Goal: Task Accomplishment & Management: Manage account settings

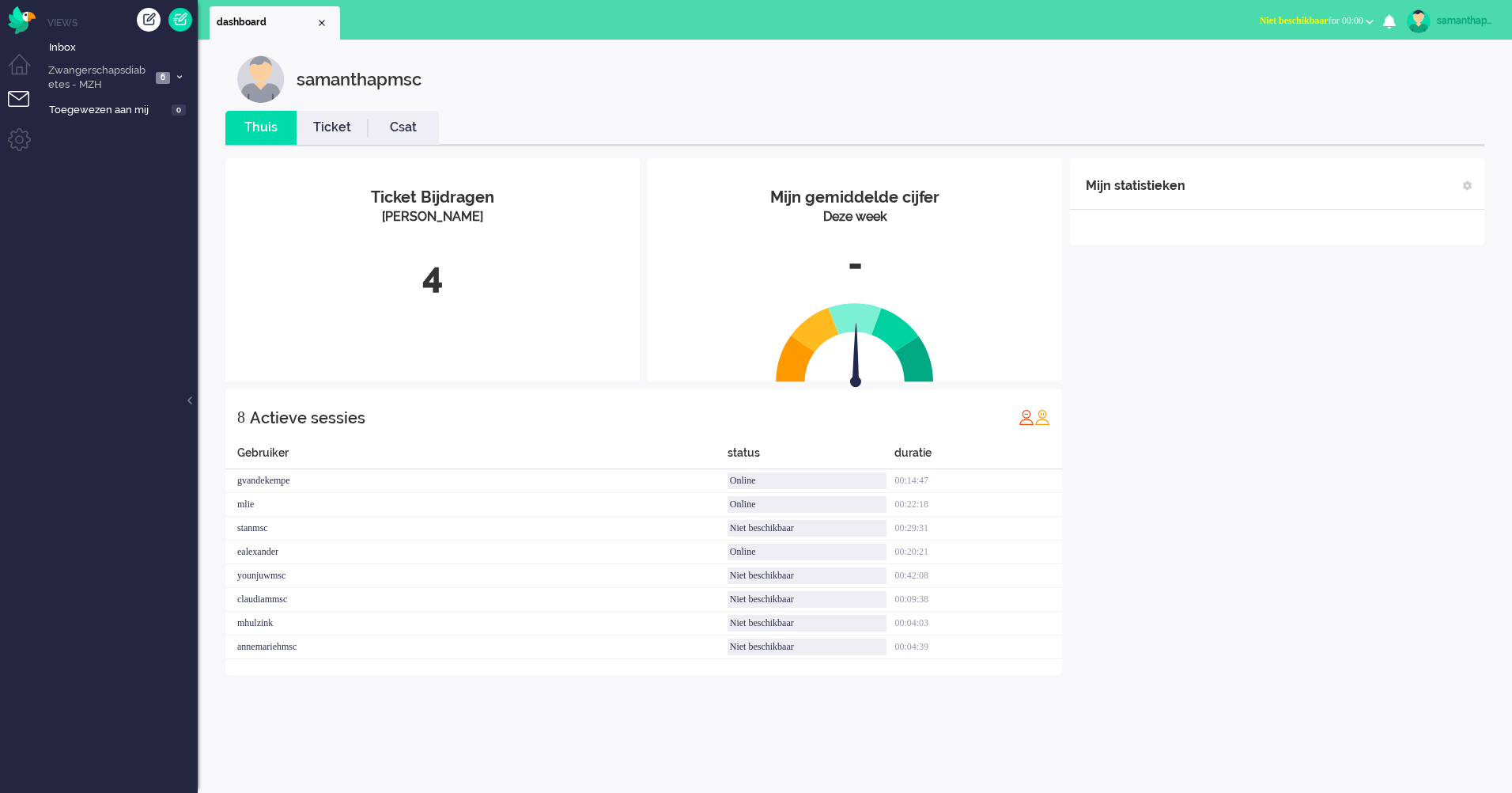
click at [6, 103] on ul "Menu" at bounding box center [19, 396] width 40 height 793
click at [15, 95] on li "Tickets menu" at bounding box center [26, 109] width 36 height 36
click at [167, 79] on span "6" at bounding box center [163, 78] width 15 height 12
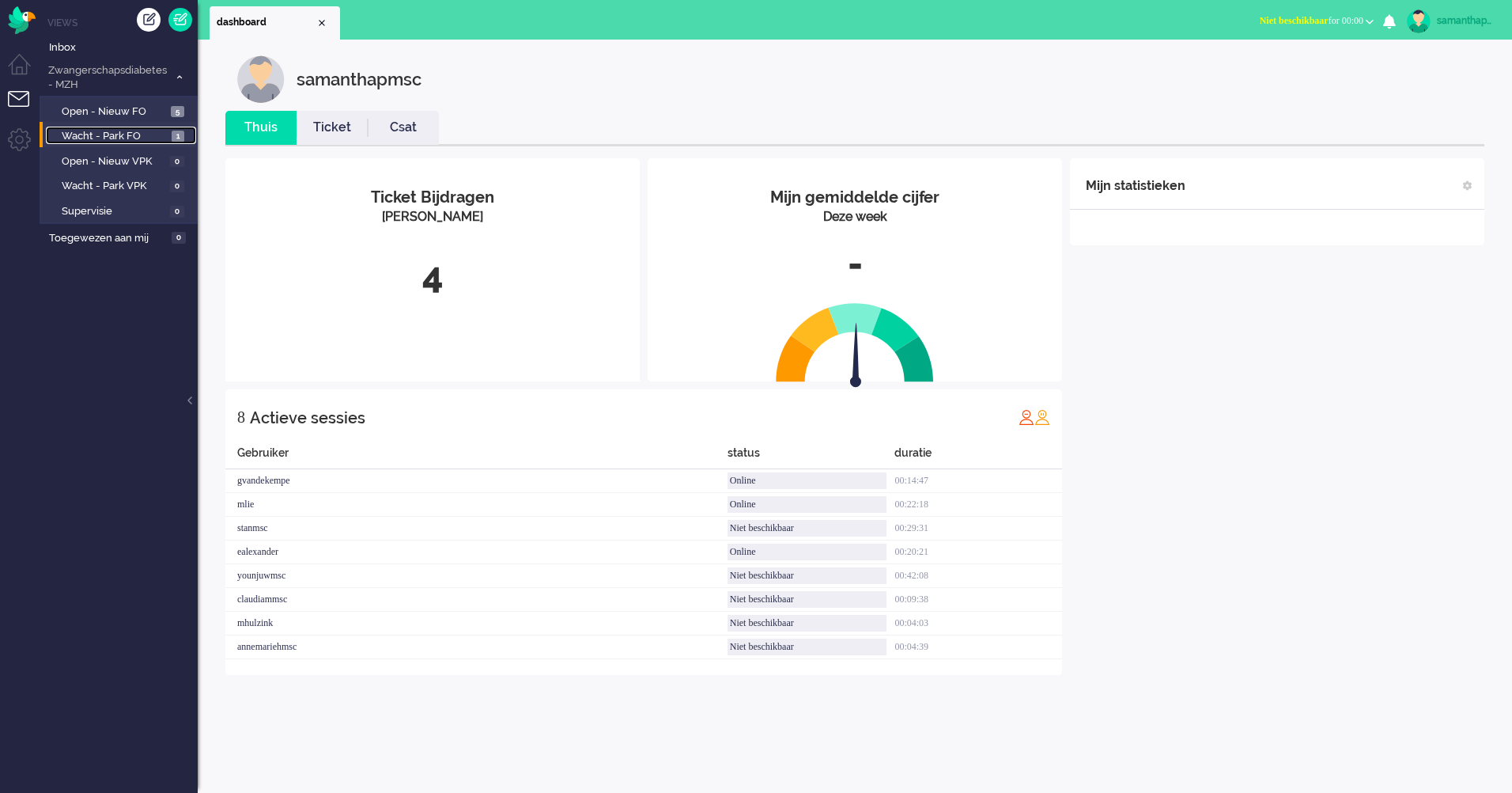
click at [157, 128] on link "Wacht - Park FO 1" at bounding box center [120, 135] width 150 height 17
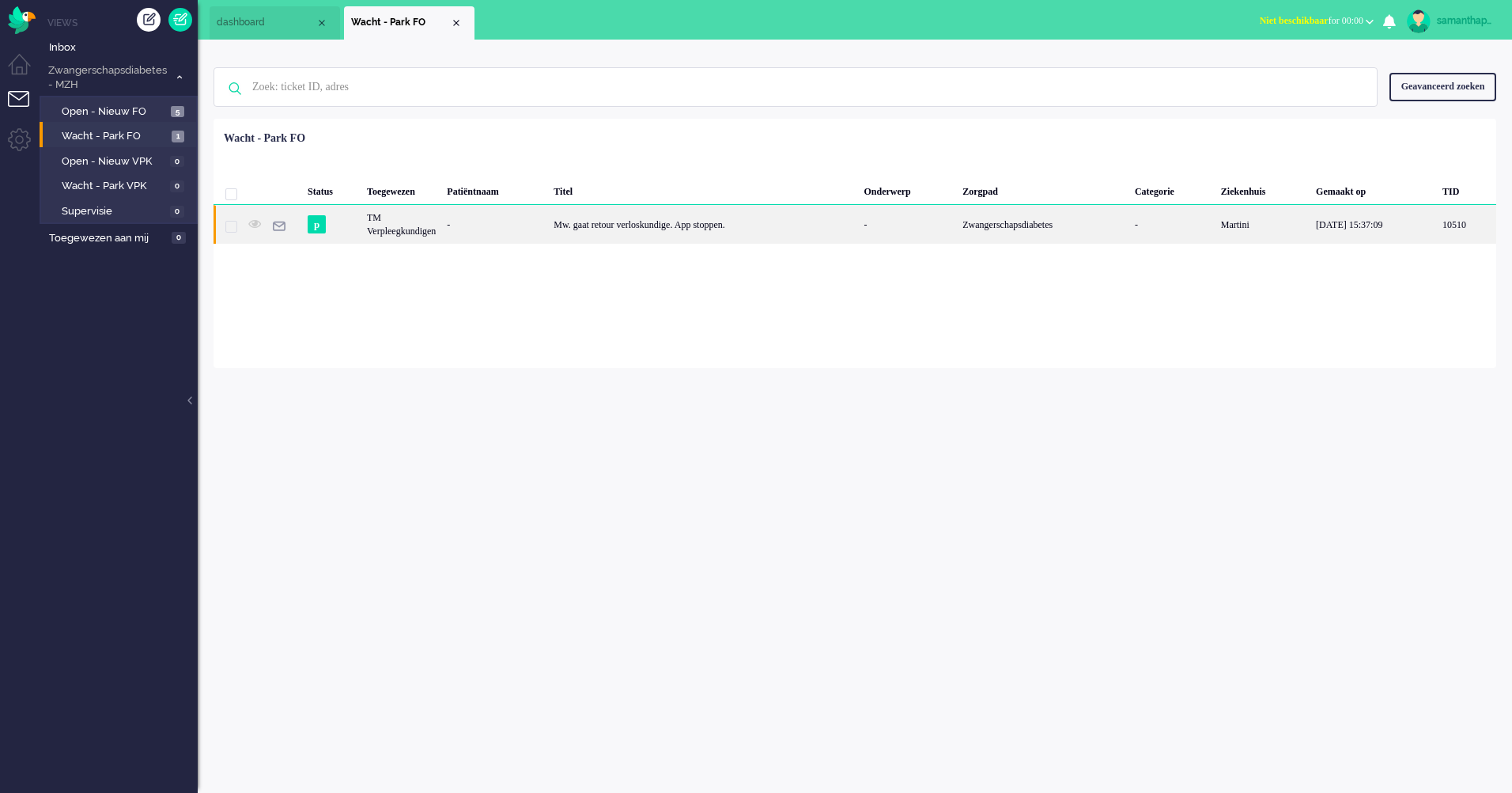
click at [618, 232] on div "Mw. gaat retour verloskundige. App stoppen." at bounding box center [703, 224] width 310 height 39
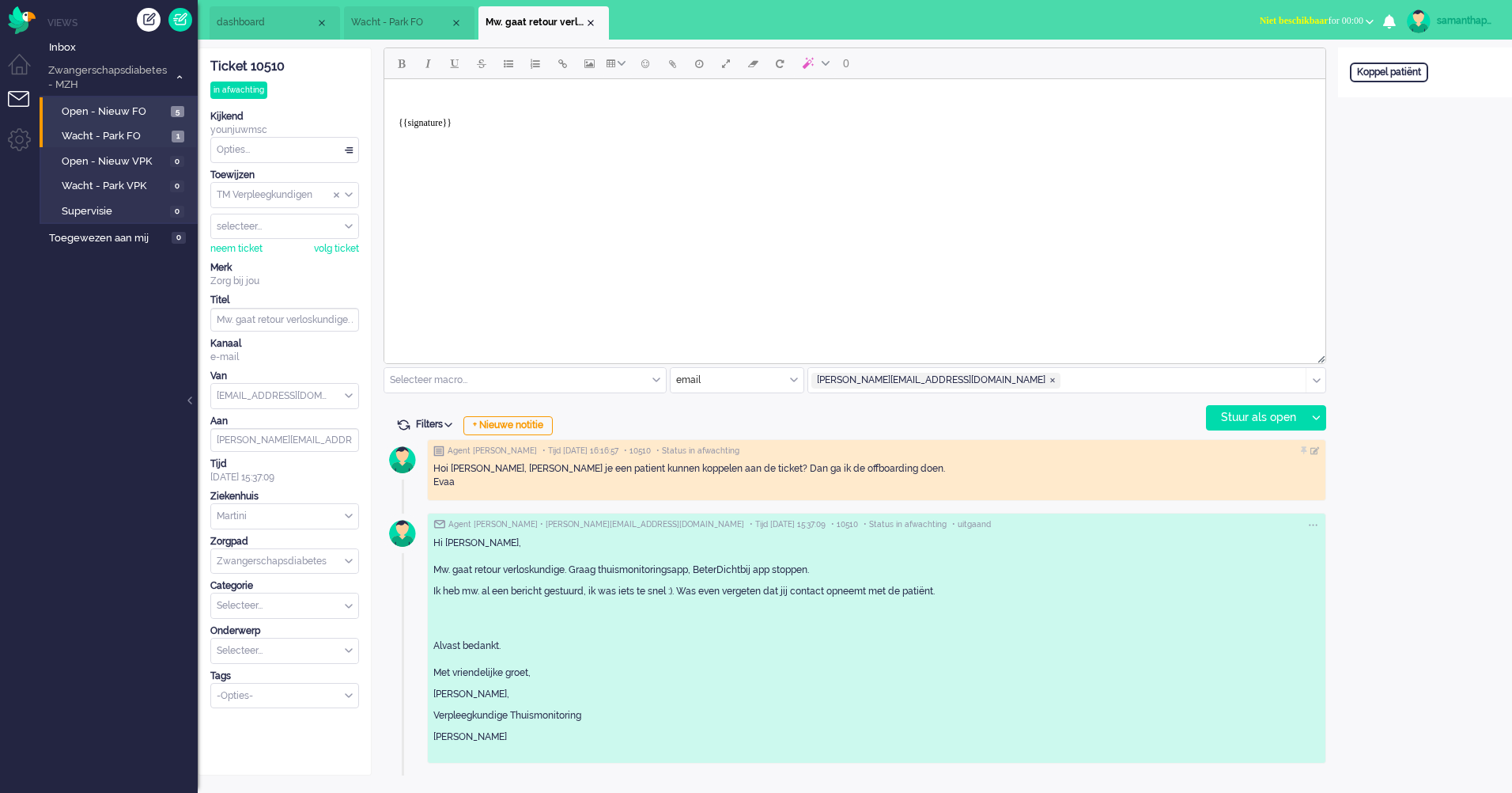
click at [162, 108] on span "Open - Nieuw FO" at bounding box center [114, 112] width 106 height 15
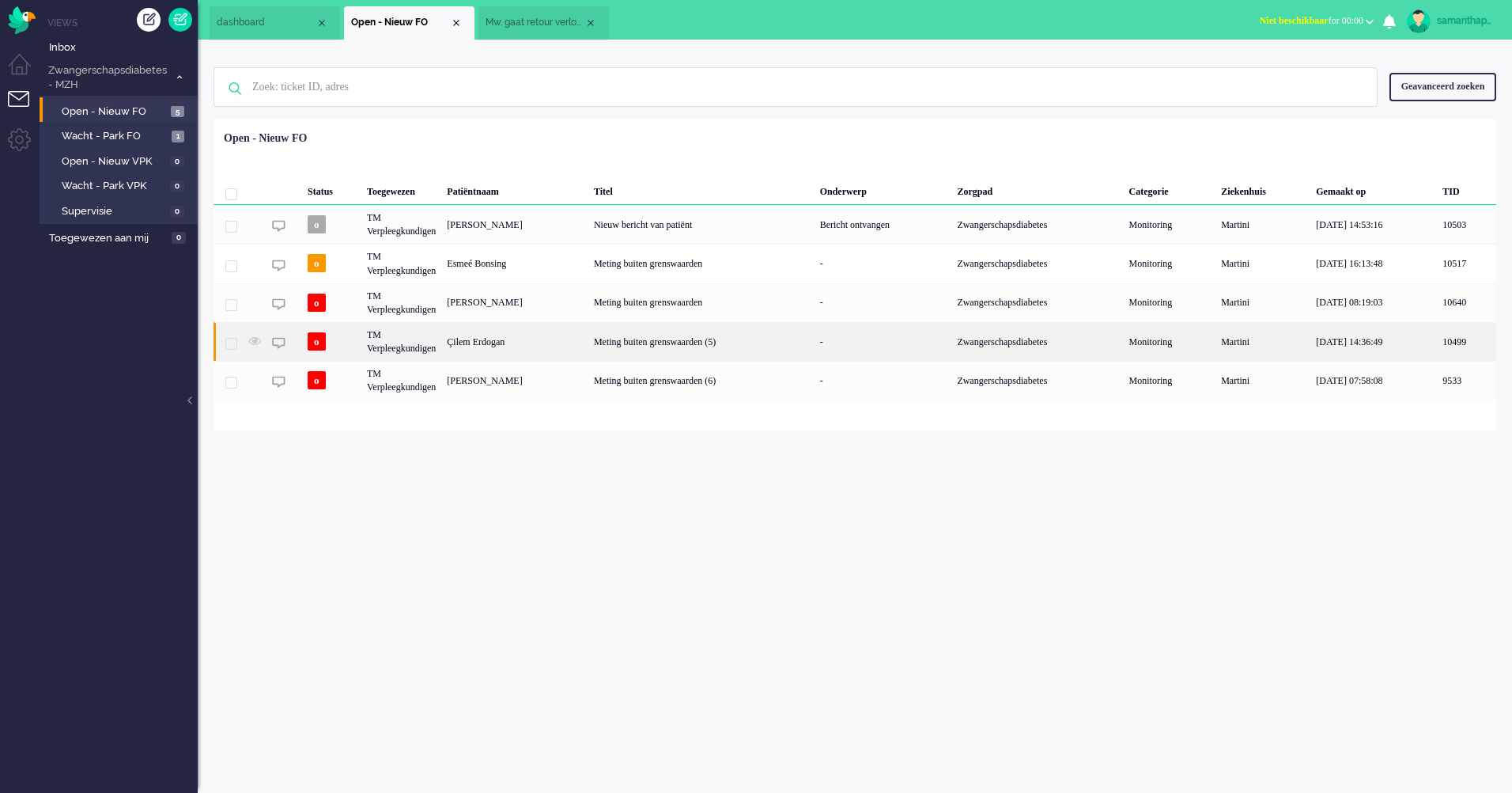
click at [521, 345] on div "Çilem Erdogan" at bounding box center [514, 341] width 147 height 39
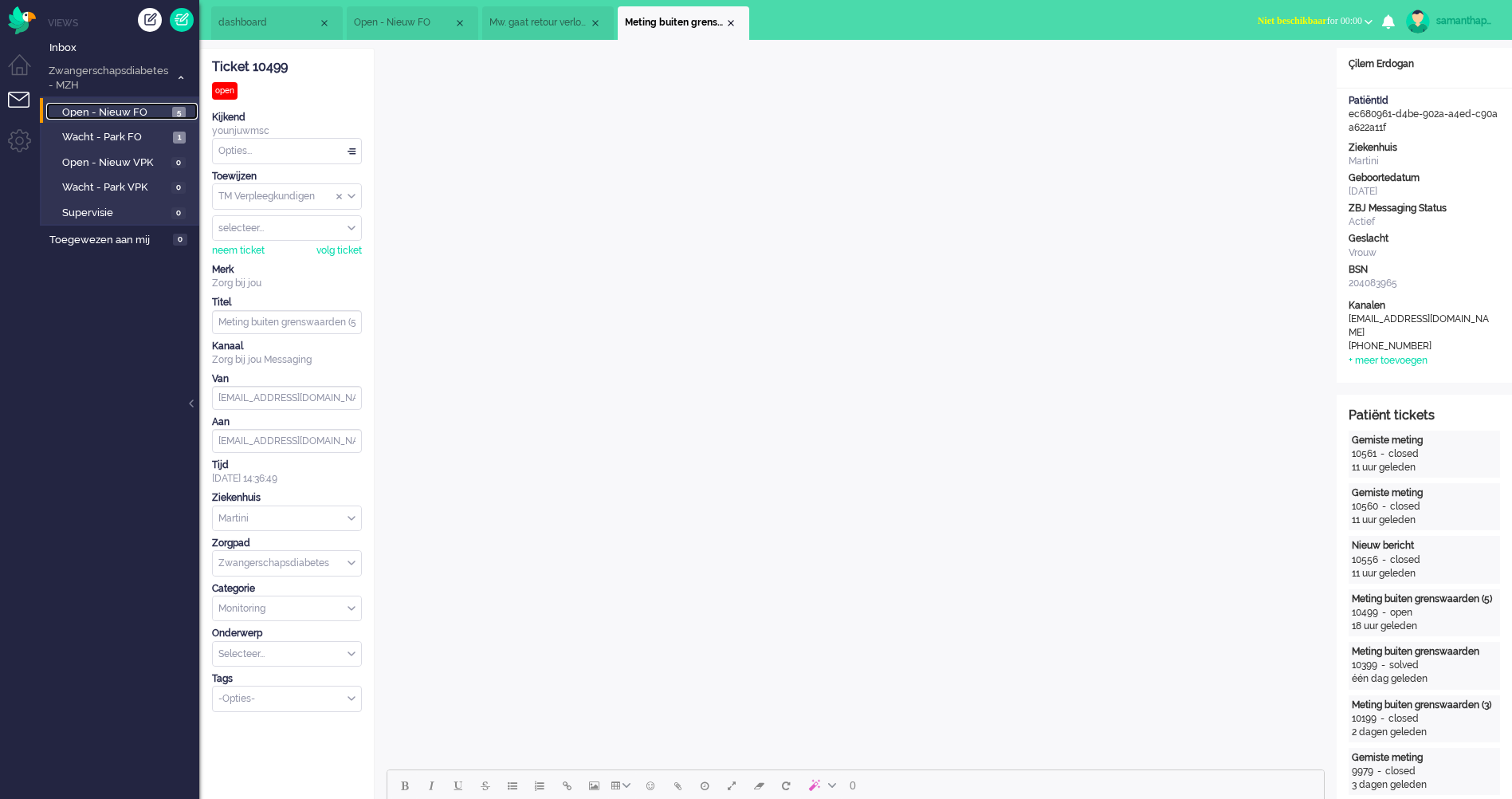
click at [133, 110] on span "Open - Nieuw FO" at bounding box center [115, 113] width 106 height 16
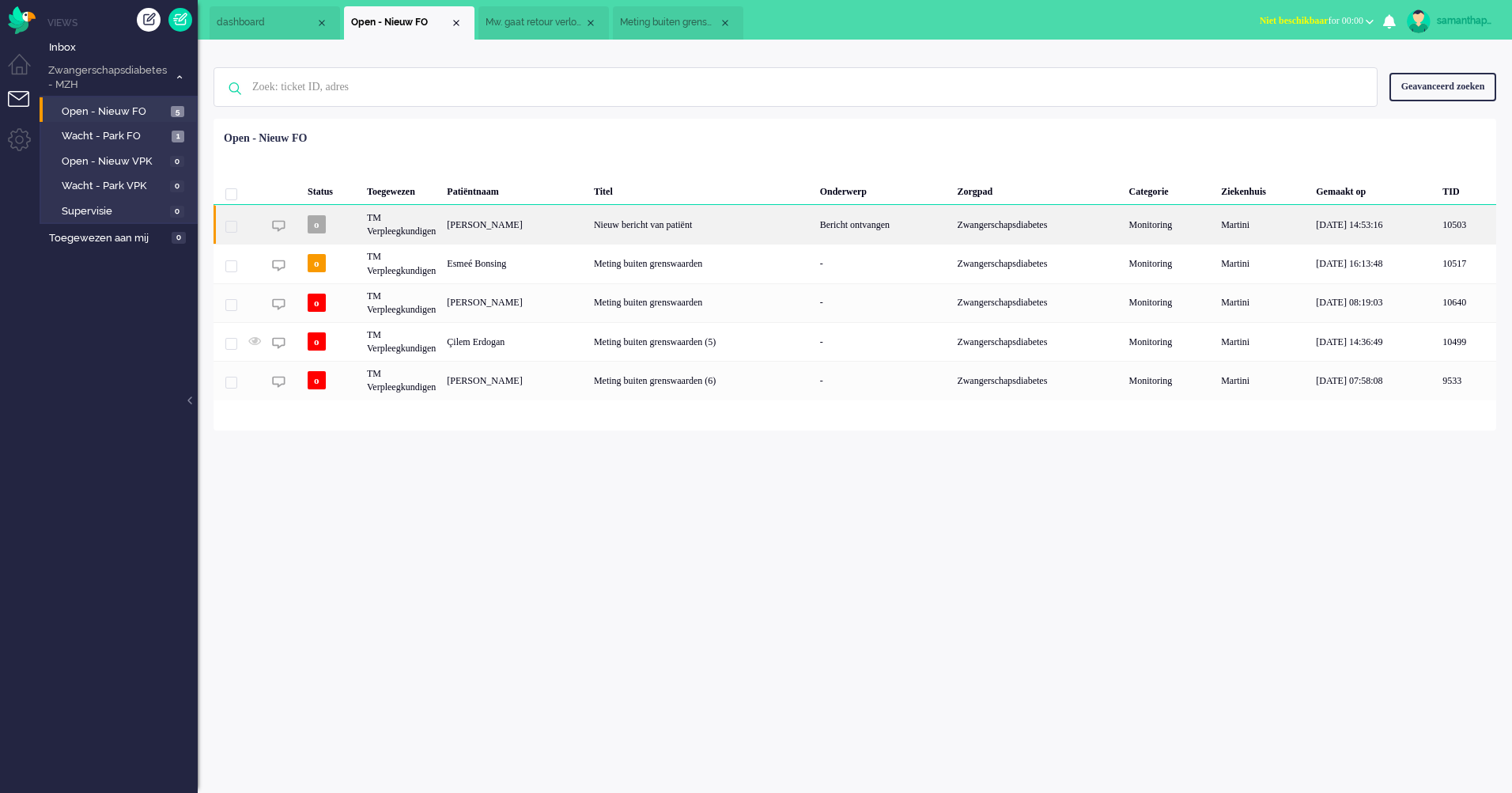
click at [561, 221] on div "[PERSON_NAME]" at bounding box center [514, 224] width 147 height 39
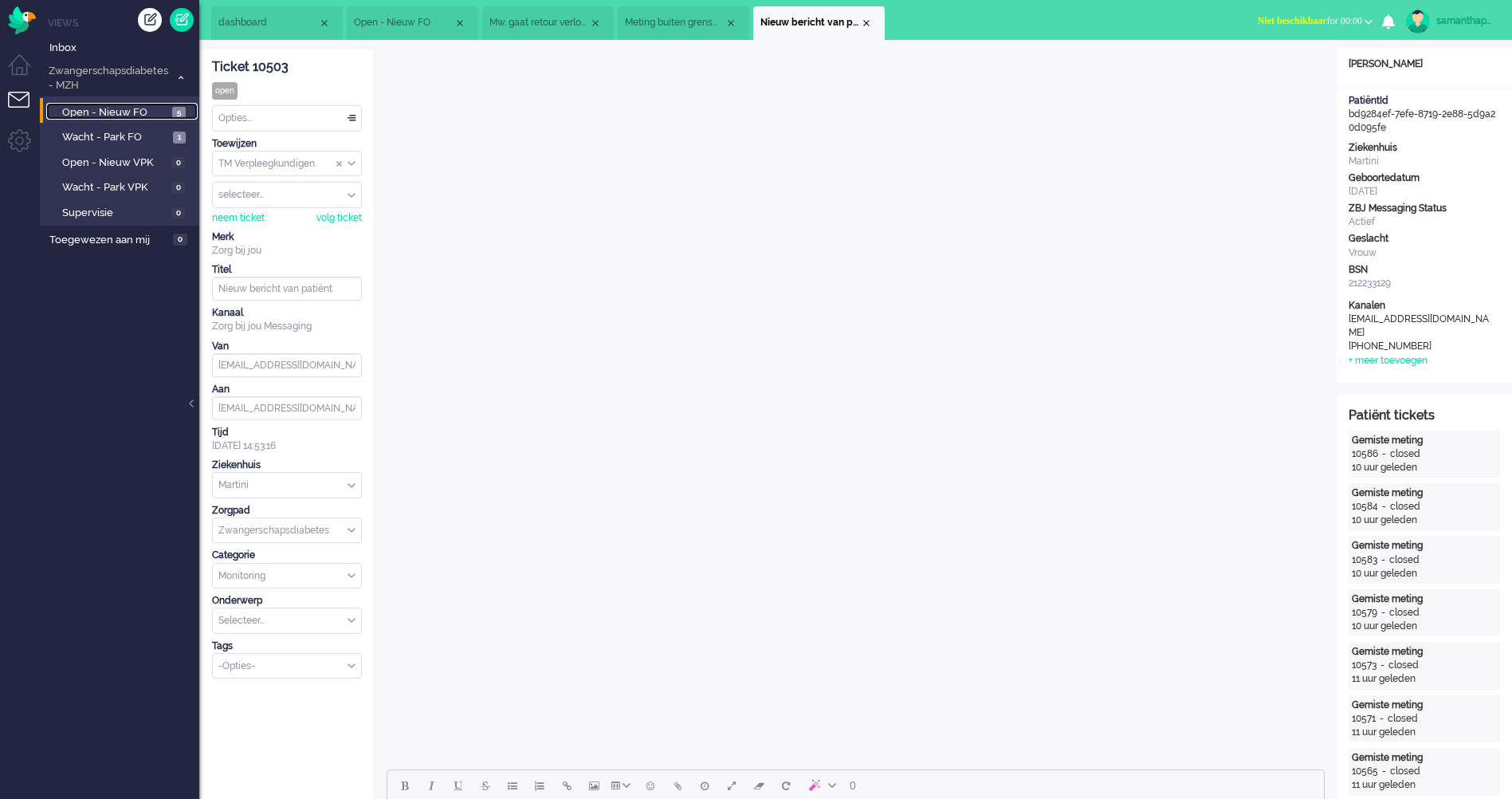
click at [133, 114] on span "Open - Nieuw FO" at bounding box center [115, 113] width 106 height 16
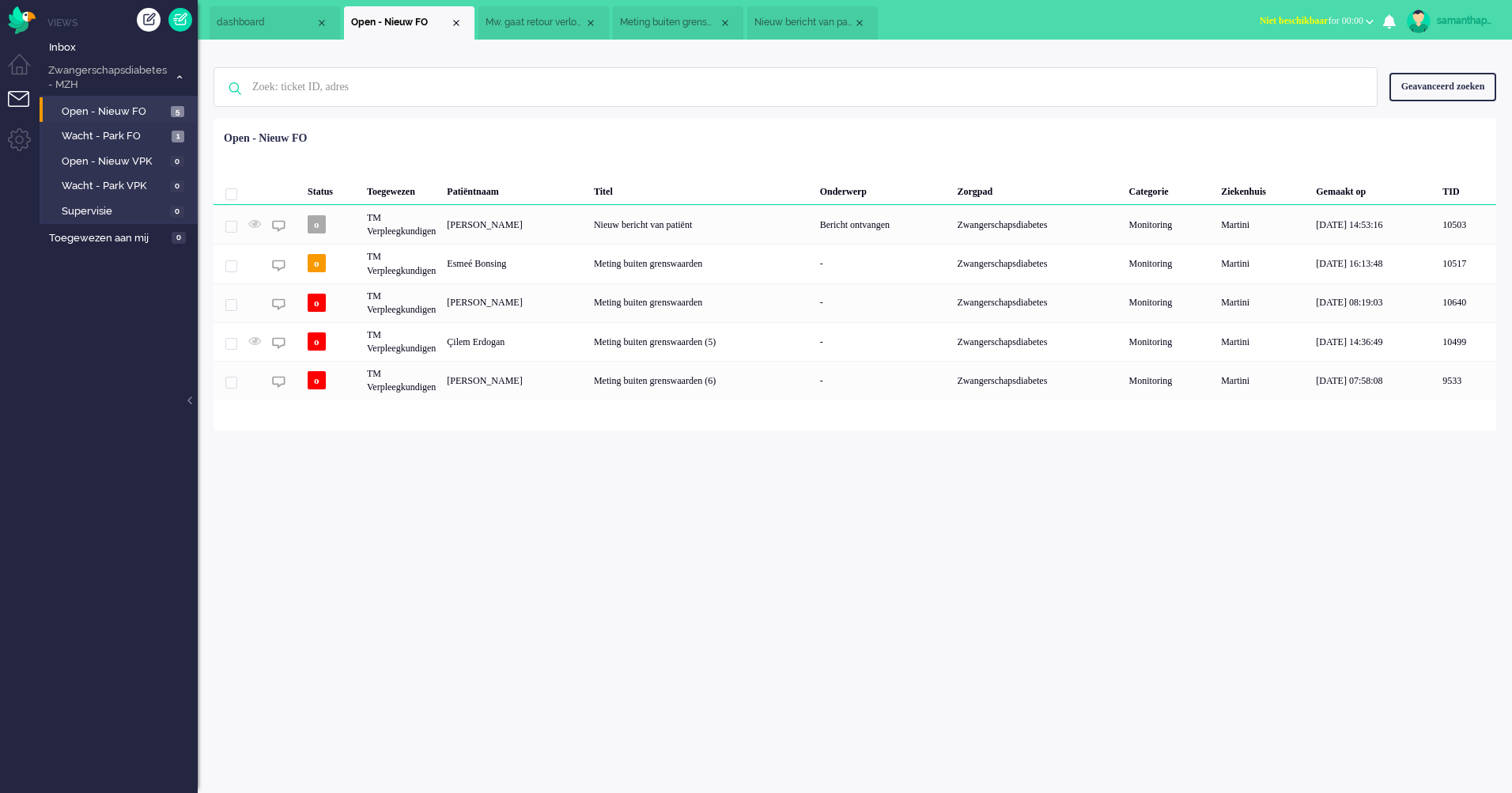
click at [26, 100] on li "Tickets menu" at bounding box center [26, 109] width 36 height 36
click at [106, 140] on span "Wacht - Park FO" at bounding box center [114, 136] width 106 height 15
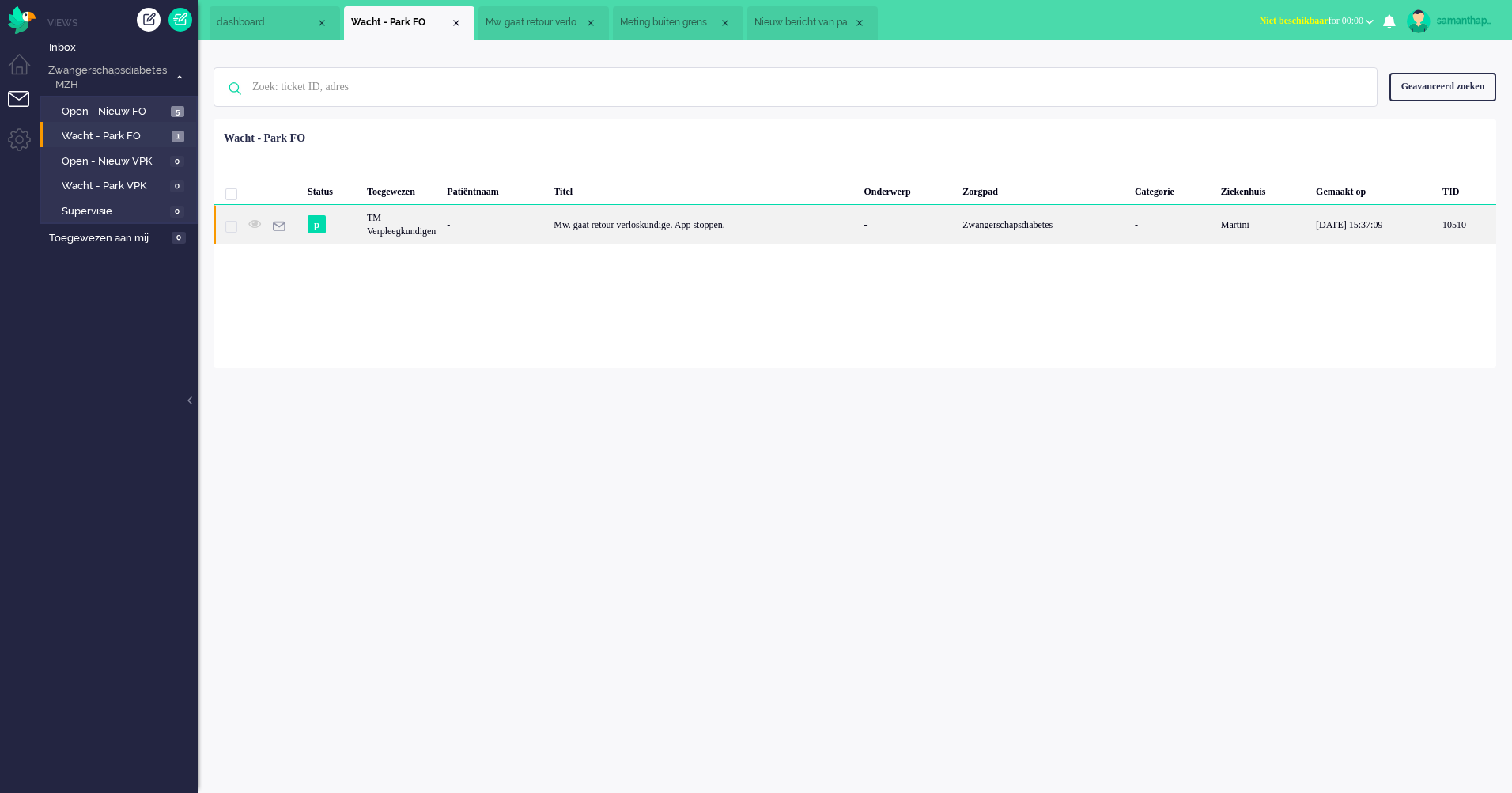
click at [432, 219] on div "TM Verpleegkundigen" at bounding box center [401, 224] width 80 height 39
